Goal: Task Accomplishment & Management: Manage account settings

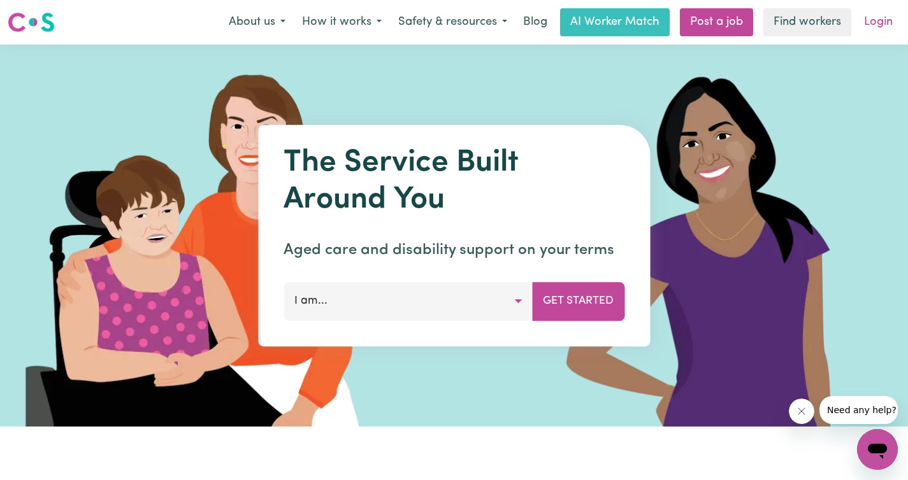
click at [891, 25] on link "Login" at bounding box center [878, 22] width 44 height 28
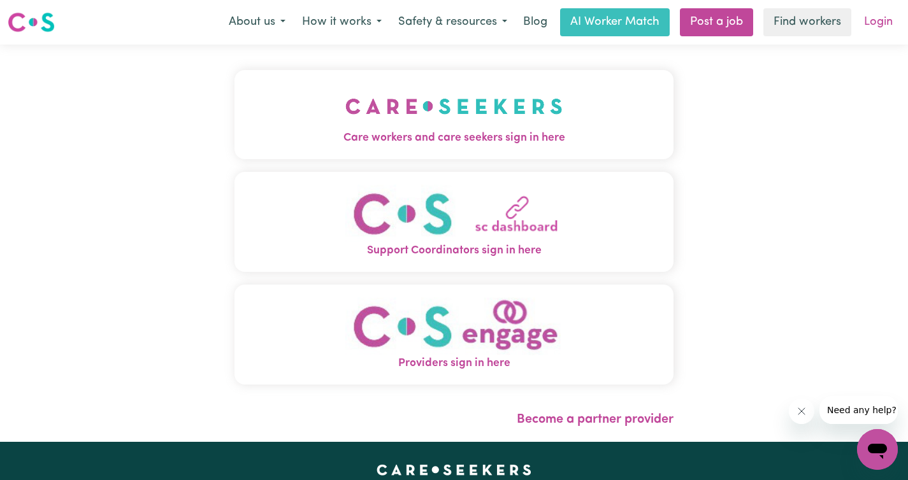
click at [882, 25] on link "Login" at bounding box center [878, 22] width 44 height 28
click at [888, 29] on link "Login" at bounding box center [878, 22] width 44 height 28
click at [884, 22] on link "Login" at bounding box center [878, 22] width 44 height 28
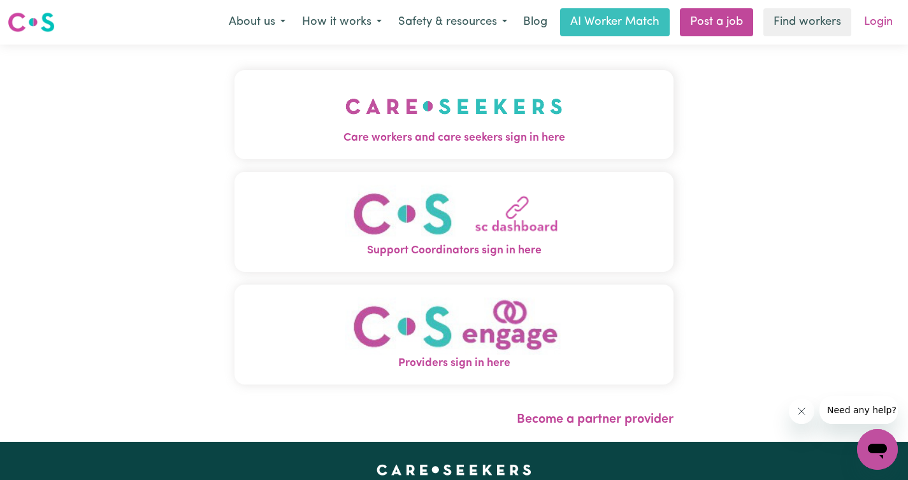
click at [884, 22] on link "Login" at bounding box center [878, 22] width 44 height 28
click at [479, 104] on img "Care workers and care seekers sign in here" at bounding box center [453, 106] width 217 height 47
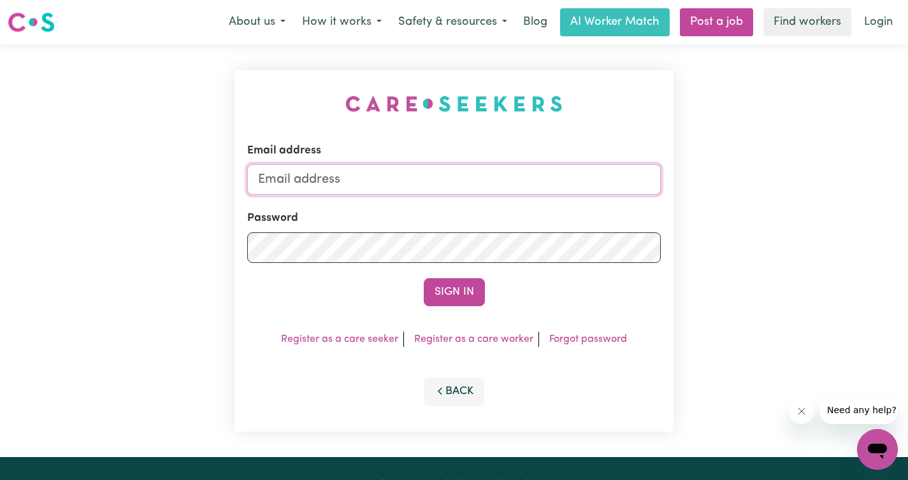
click at [420, 183] on input "Email address" at bounding box center [453, 179] width 413 height 31
type input "[EMAIL_ADDRESS][DOMAIN_NAME]"
click at [424, 278] on button "Sign In" at bounding box center [454, 292] width 61 height 28
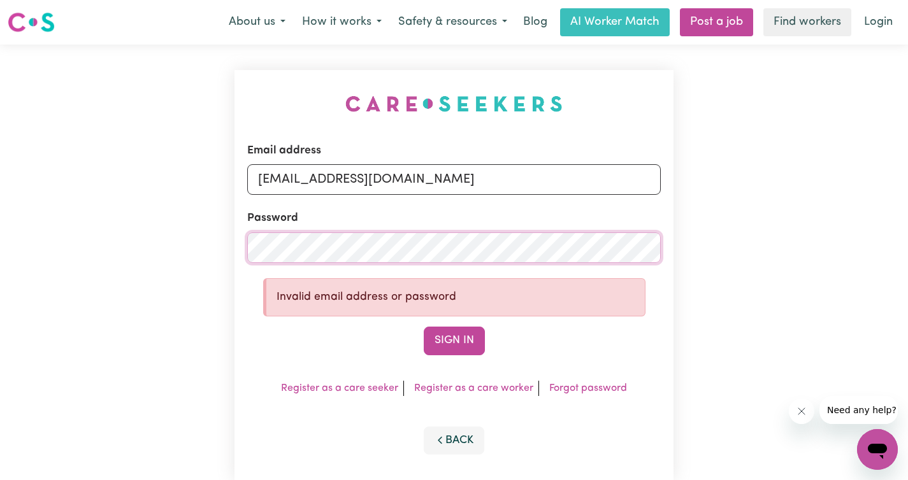
click at [424, 327] on button "Sign In" at bounding box center [454, 341] width 61 height 28
